Goal: Find specific page/section: Find specific page/section

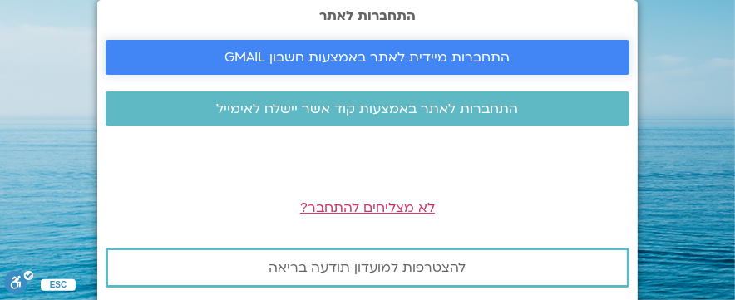
click at [420, 57] on span "התחברות מיידית לאתר באמצעות חשבון GMAIL" at bounding box center [367, 57] width 285 height 15
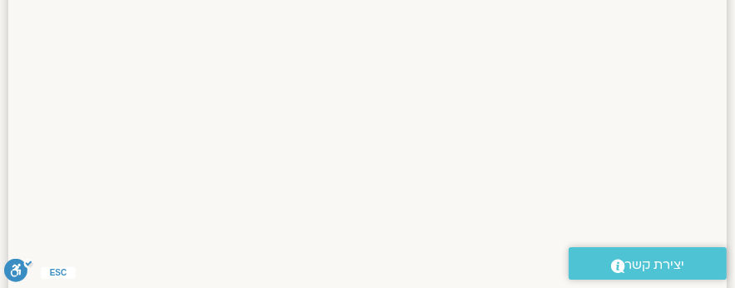
scroll to position [2140, 0]
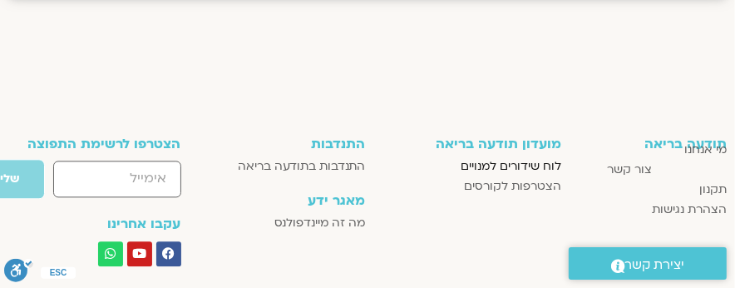
click at [511, 165] on span "לוח שידורים למנויים" at bounding box center [511, 166] width 101 height 20
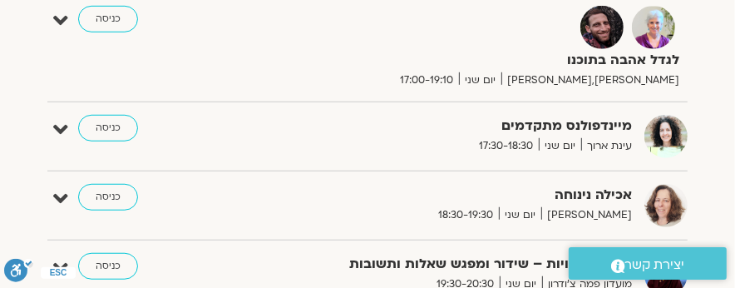
scroll to position [748, 0]
